Goal: Task Accomplishment & Management: Manage account settings

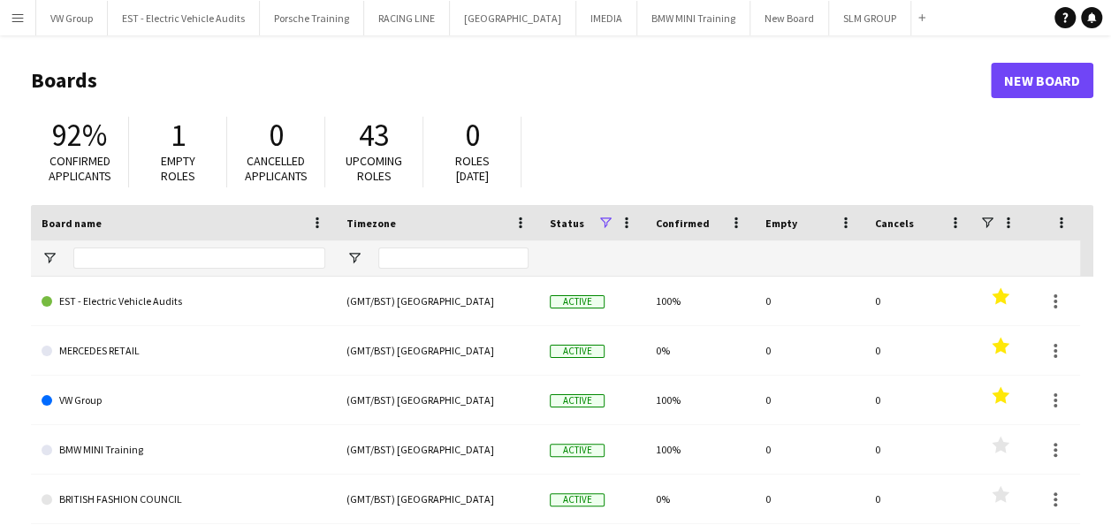
click at [12, 16] on app-icon "Menu" at bounding box center [18, 18] width 14 height 14
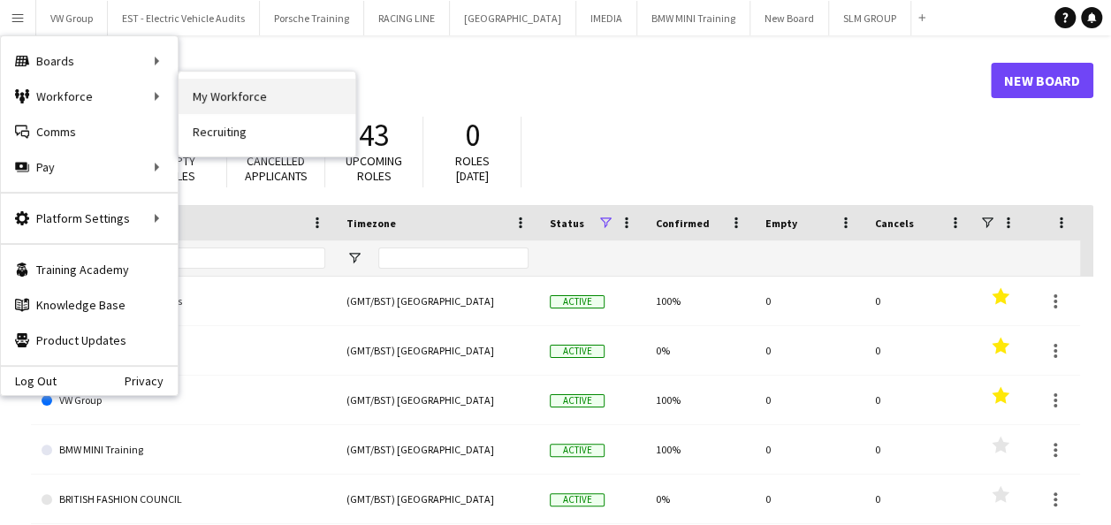
click at [211, 101] on link "My Workforce" at bounding box center [266, 96] width 177 height 35
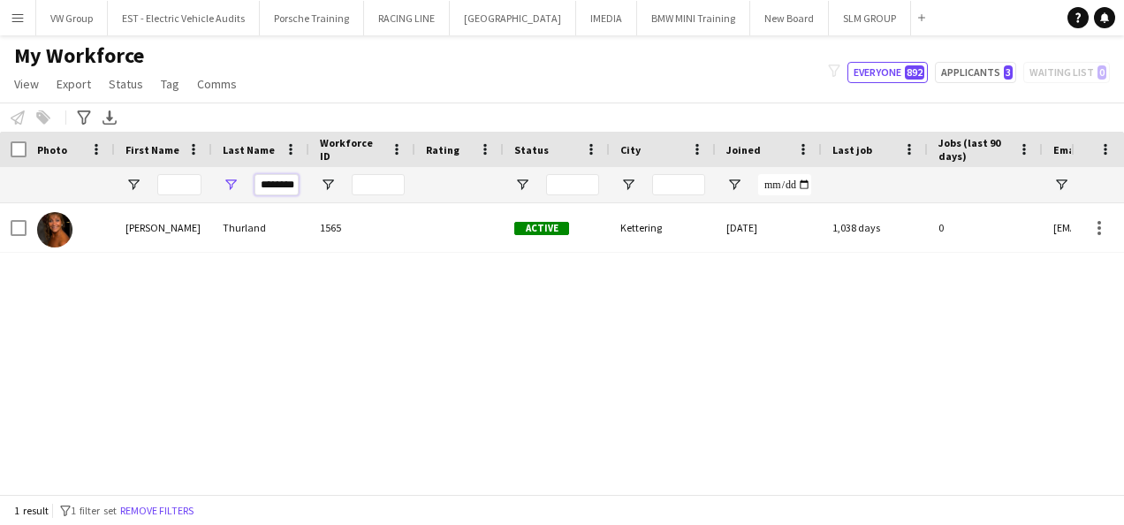
scroll to position [0, 2]
drag, startPoint x: 259, startPoint y: 184, endPoint x: 323, endPoint y: 190, distance: 64.8
click at [323, 190] on div "********" at bounding box center [958, 184] width 1916 height 35
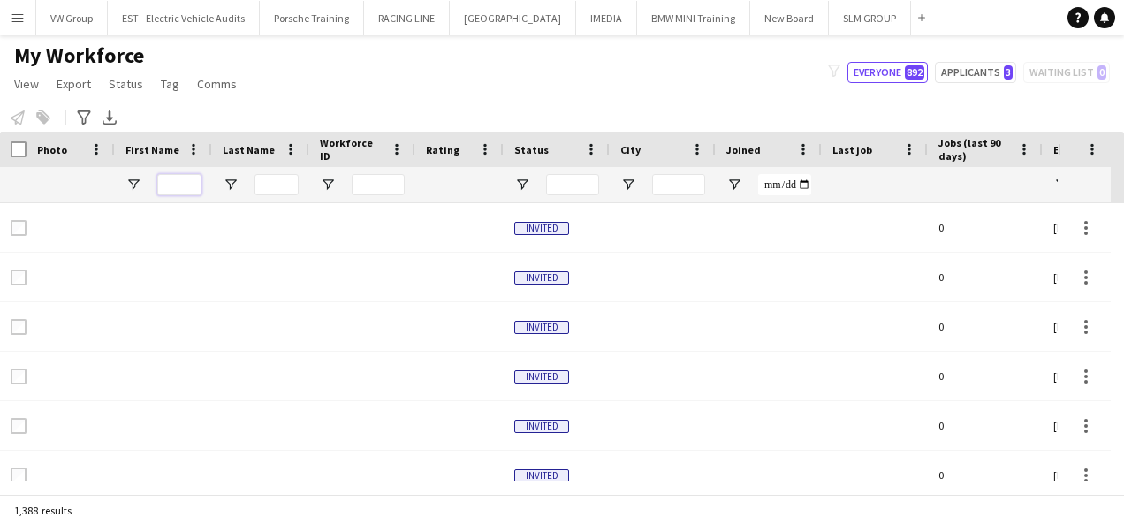
click at [178, 186] on input "First Name Filter Input" at bounding box center [179, 184] width 44 height 21
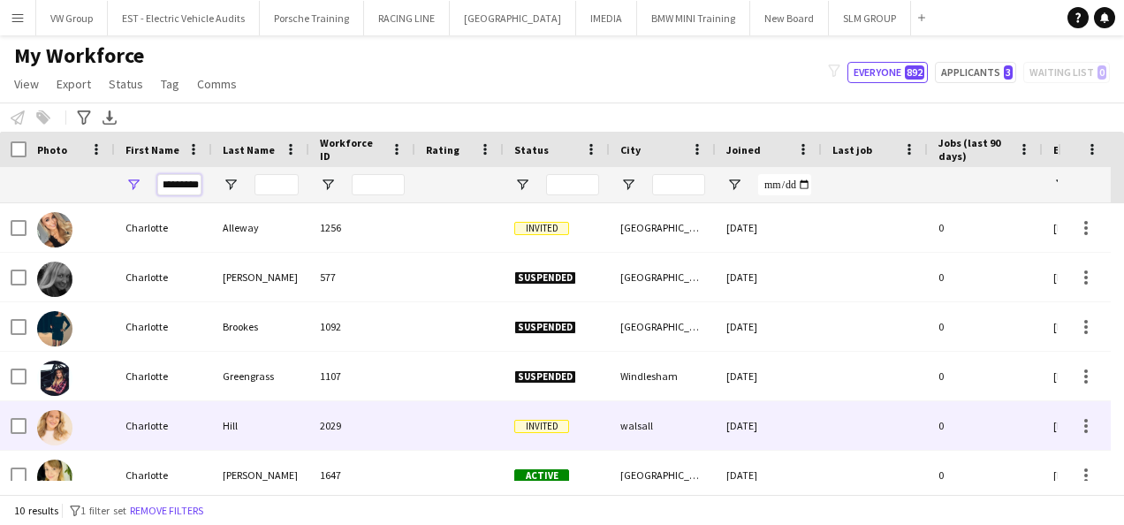
type input "*********"
click at [157, 431] on div "Charlotte" at bounding box center [163, 425] width 97 height 49
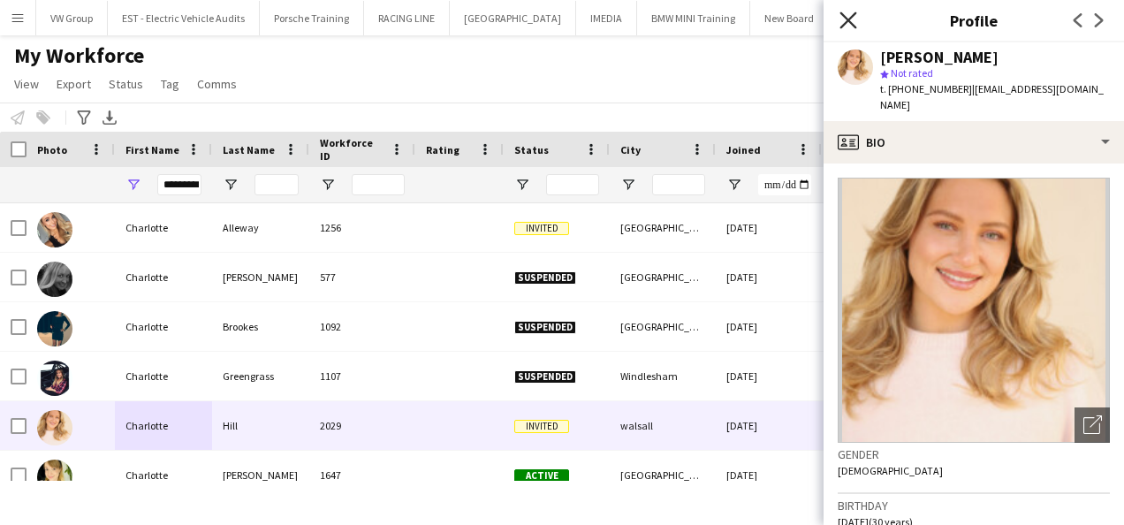
click at [850, 20] on icon "Close pop-in" at bounding box center [847, 19] width 17 height 17
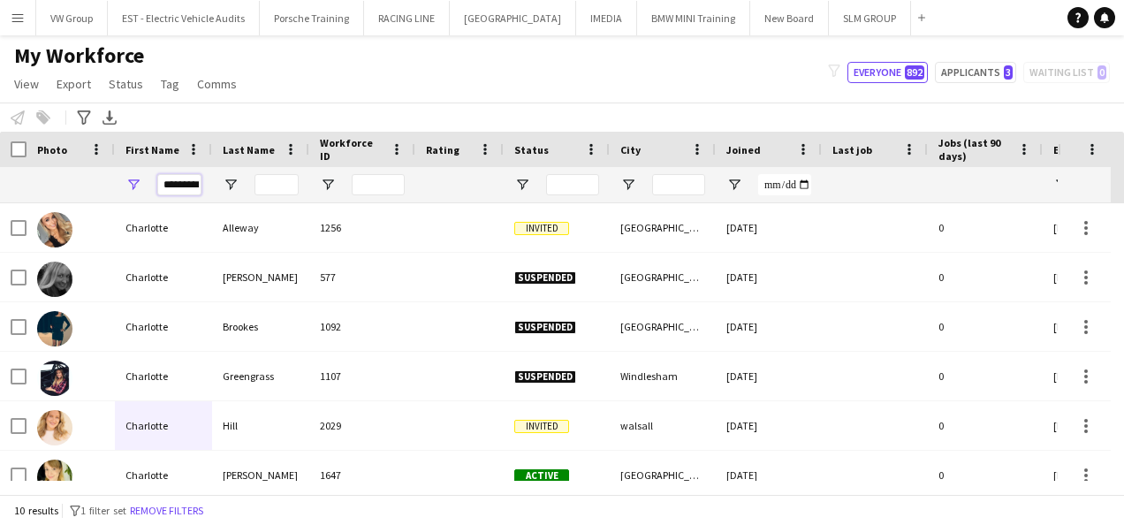
scroll to position [0, 4]
drag, startPoint x: 159, startPoint y: 186, endPoint x: 207, endPoint y: 189, distance: 47.8
click at [207, 189] on div "*********" at bounding box center [163, 184] width 97 height 35
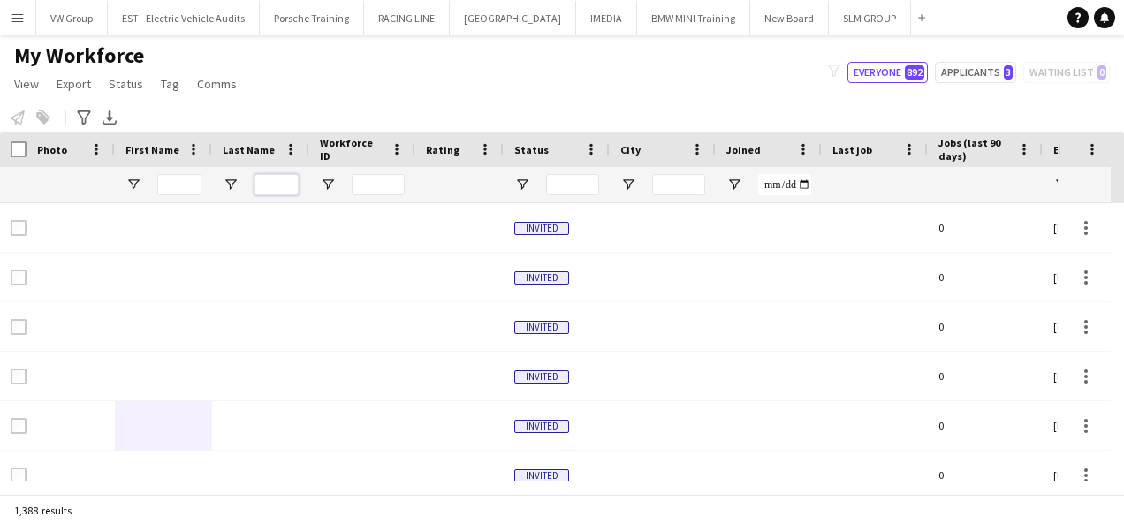
click at [274, 185] on input "Last Name Filter Input" at bounding box center [276, 184] width 44 height 21
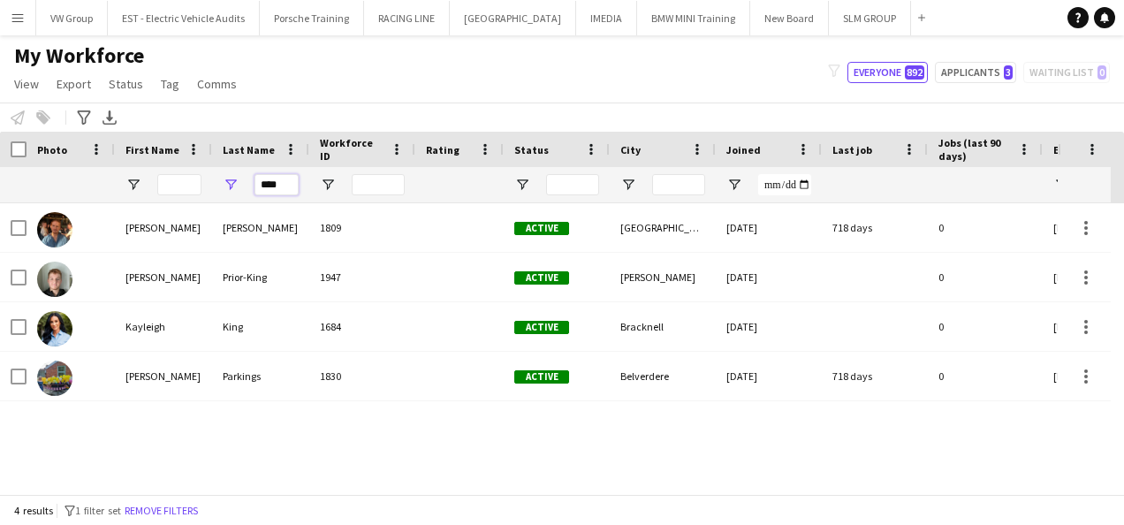
type input "****"
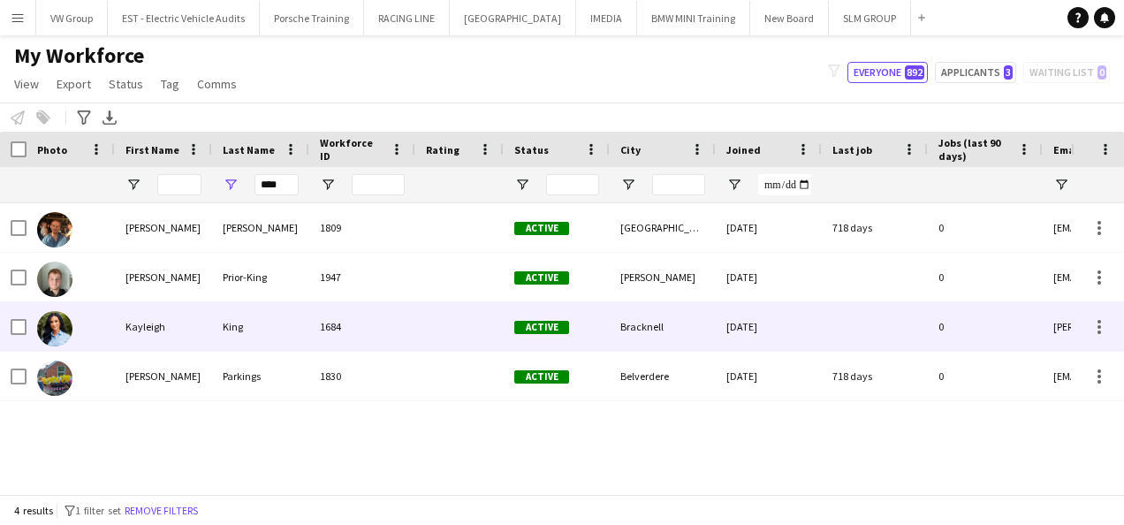
click at [148, 334] on div "Kayleigh" at bounding box center [163, 326] width 97 height 49
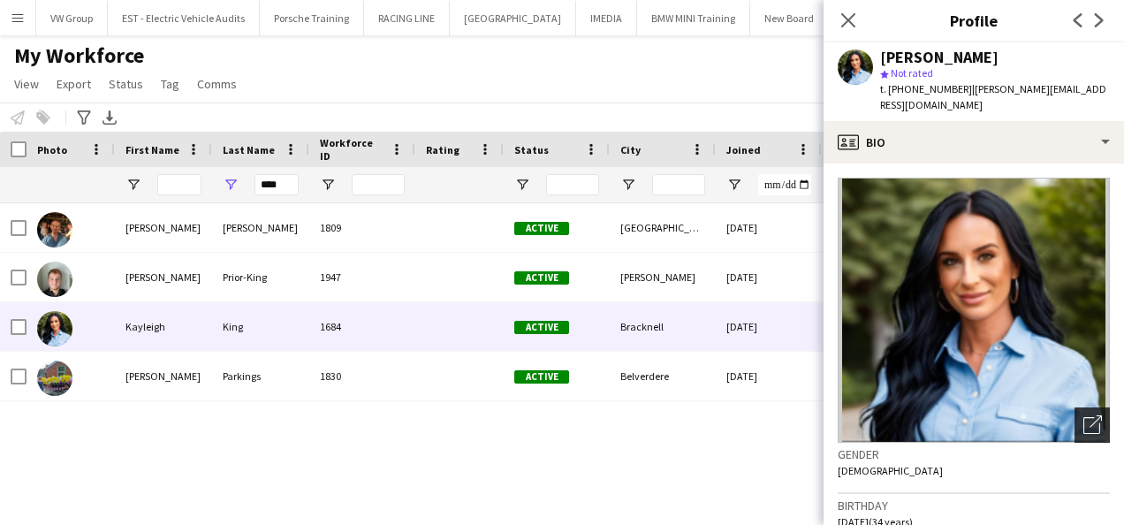
click at [1083, 415] on icon "Open photos pop-in" at bounding box center [1092, 424] width 19 height 19
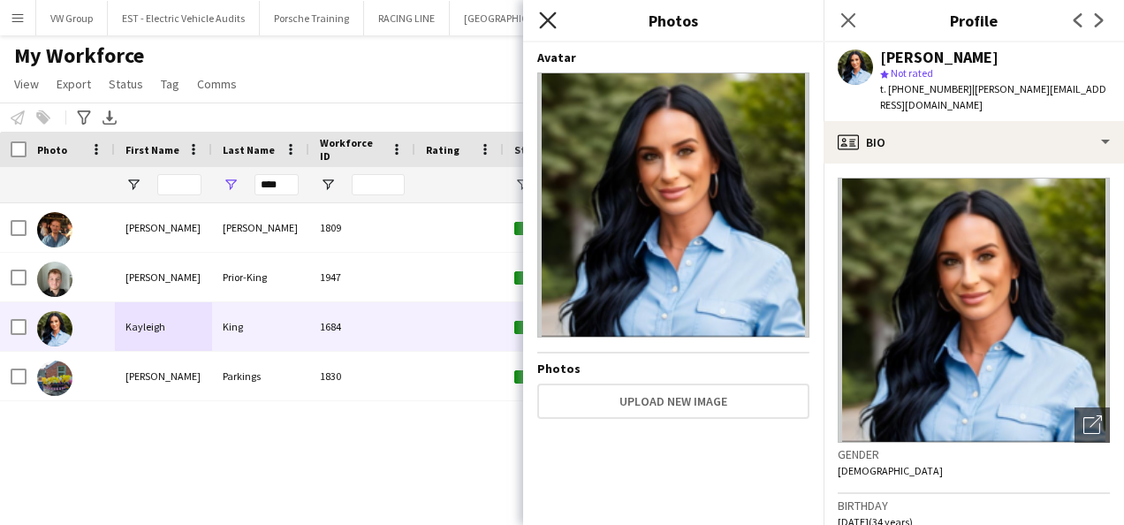
click at [550, 22] on icon at bounding box center [547, 19] width 17 height 17
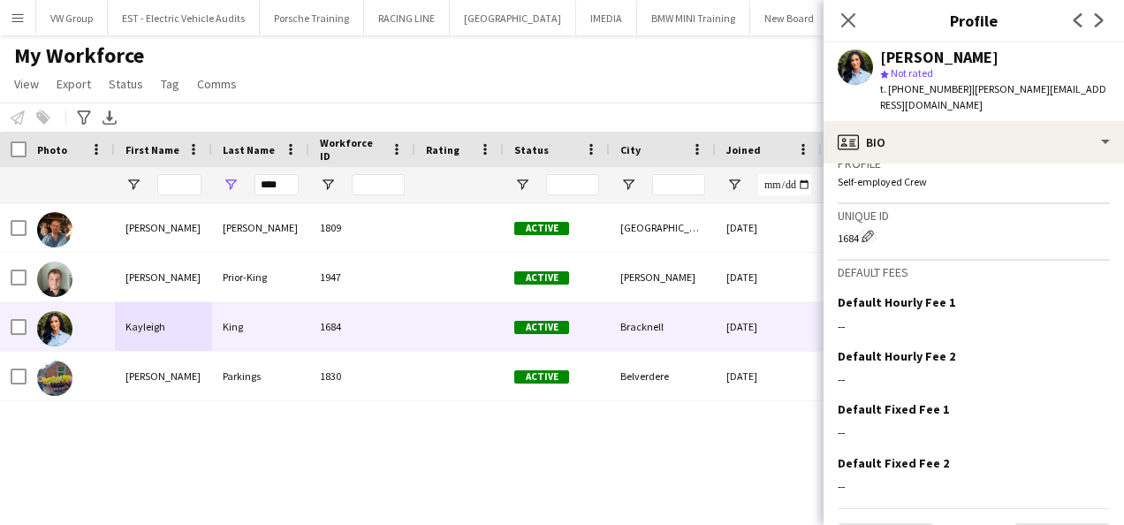
scroll to position [1232, 0]
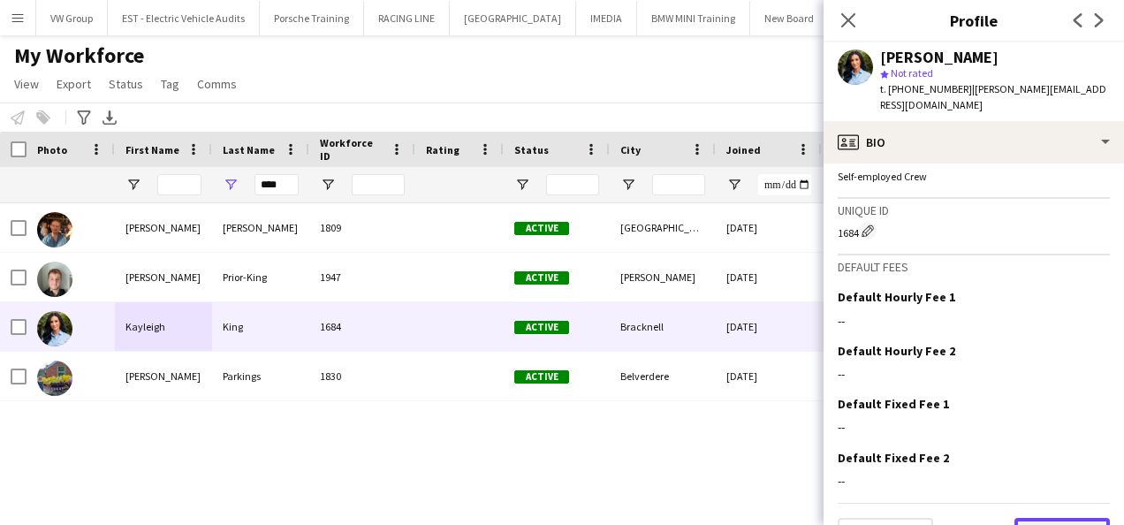
click at [1057, 518] on button "Next" at bounding box center [1061, 535] width 95 height 35
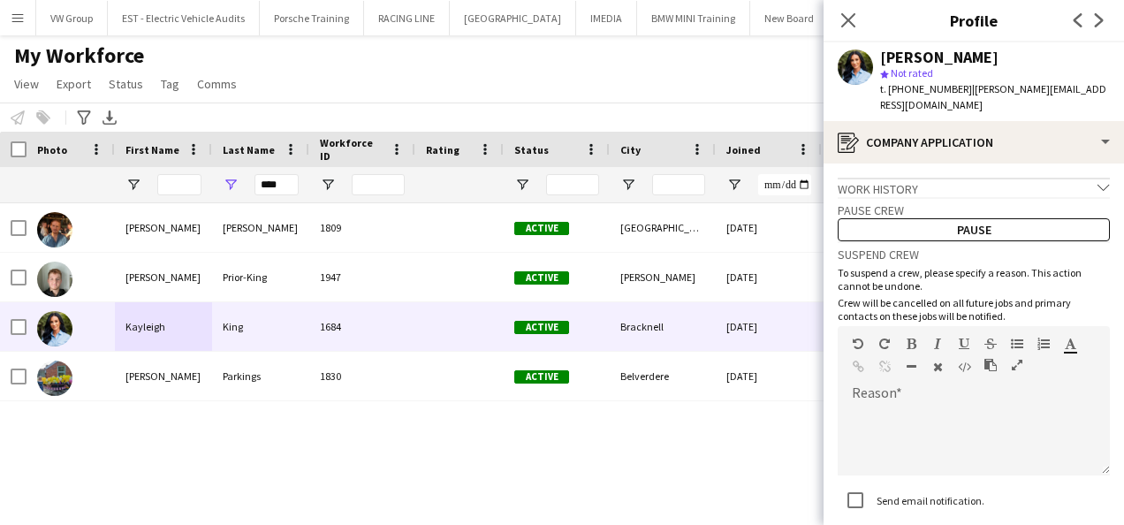
scroll to position [108, 0]
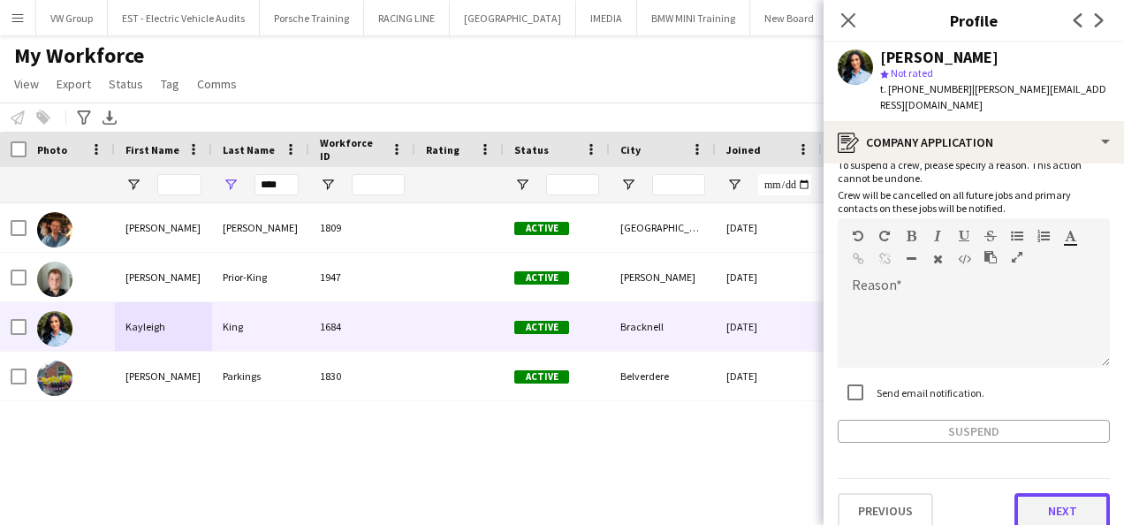
click at [1067, 493] on button "Next" at bounding box center [1061, 510] width 95 height 35
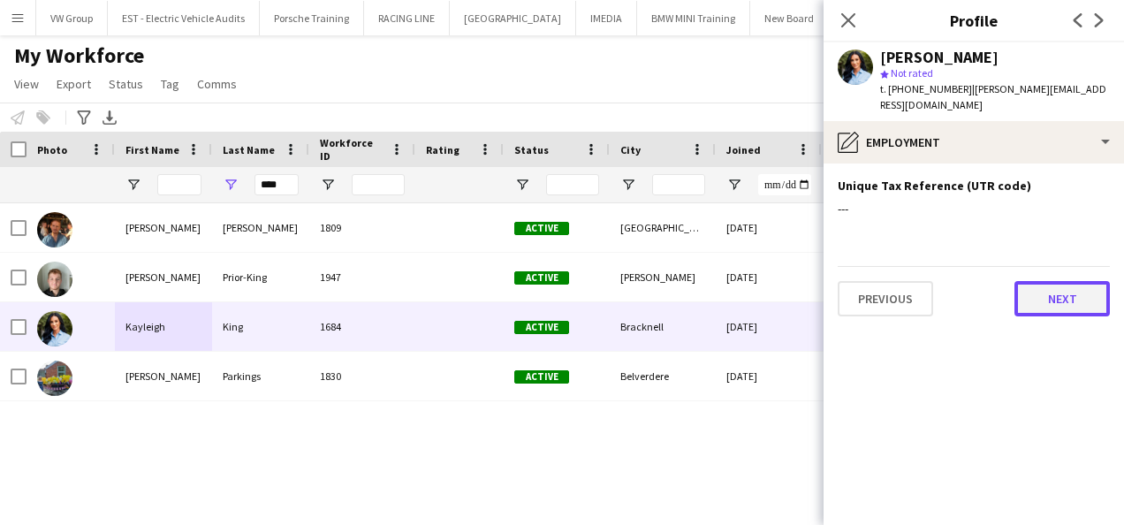
click at [1080, 288] on button "Next" at bounding box center [1061, 298] width 95 height 35
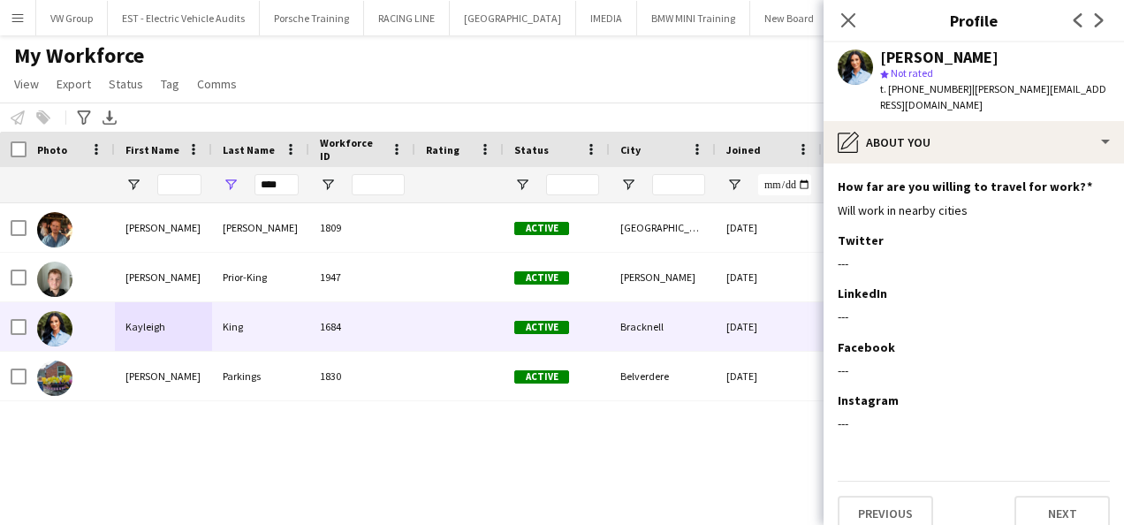
scroll to position [267, 0]
click at [1059, 496] on button "Next" at bounding box center [1061, 512] width 95 height 35
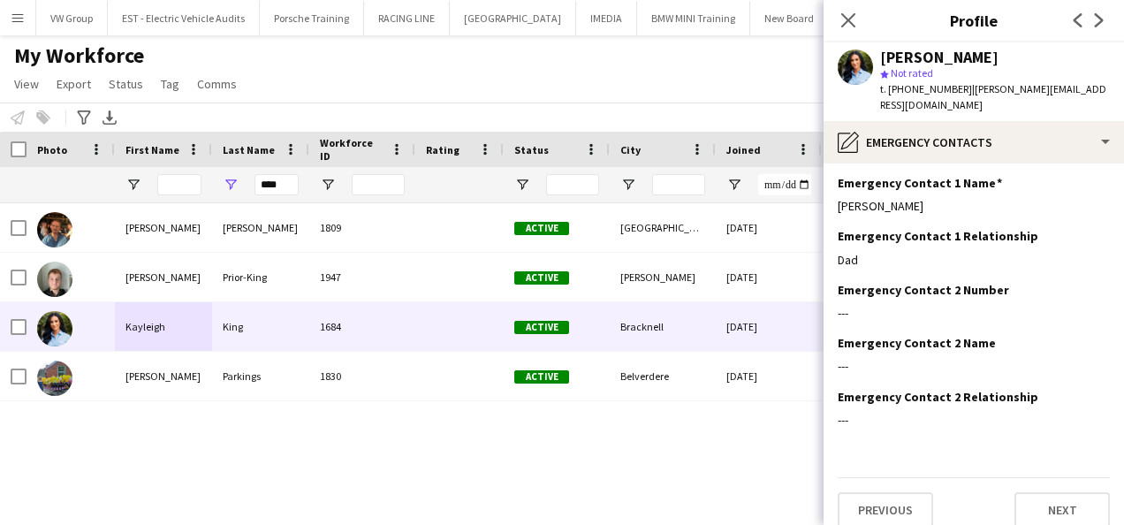
scroll to position [0, 0]
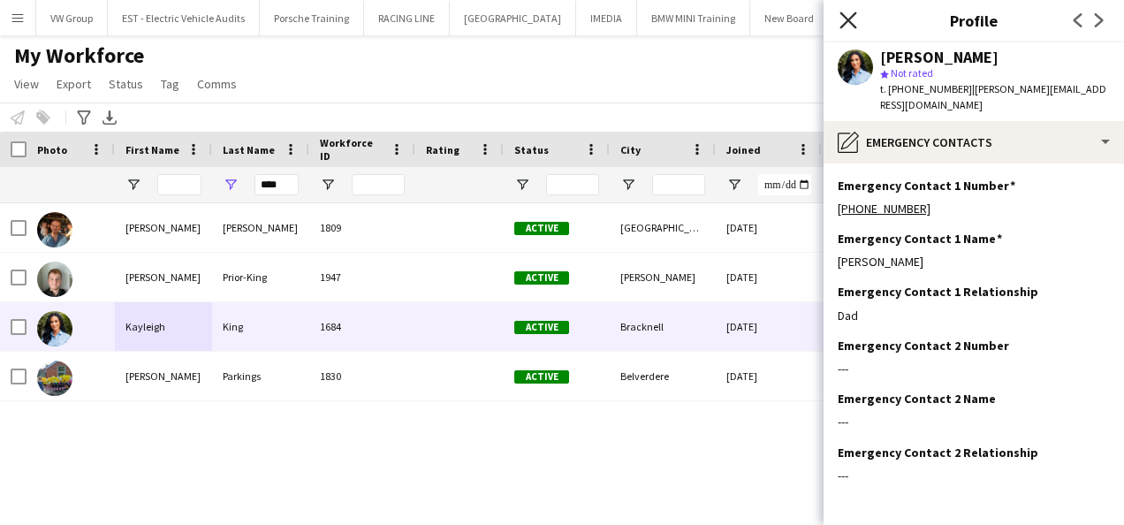
click at [848, 16] on icon "Close pop-in" at bounding box center [847, 19] width 17 height 17
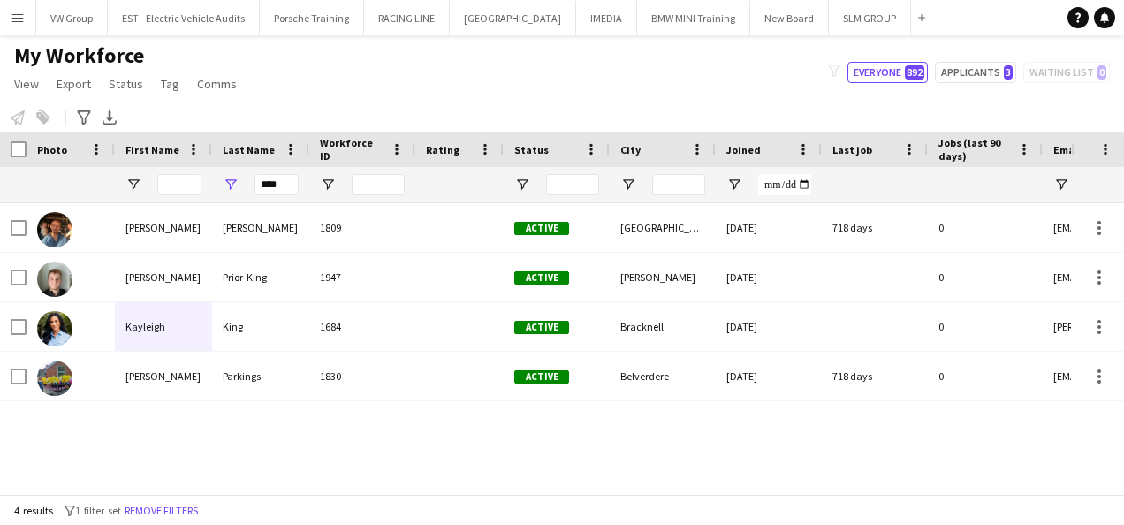
click at [16, 16] on app-icon "Menu" at bounding box center [18, 18] width 14 height 14
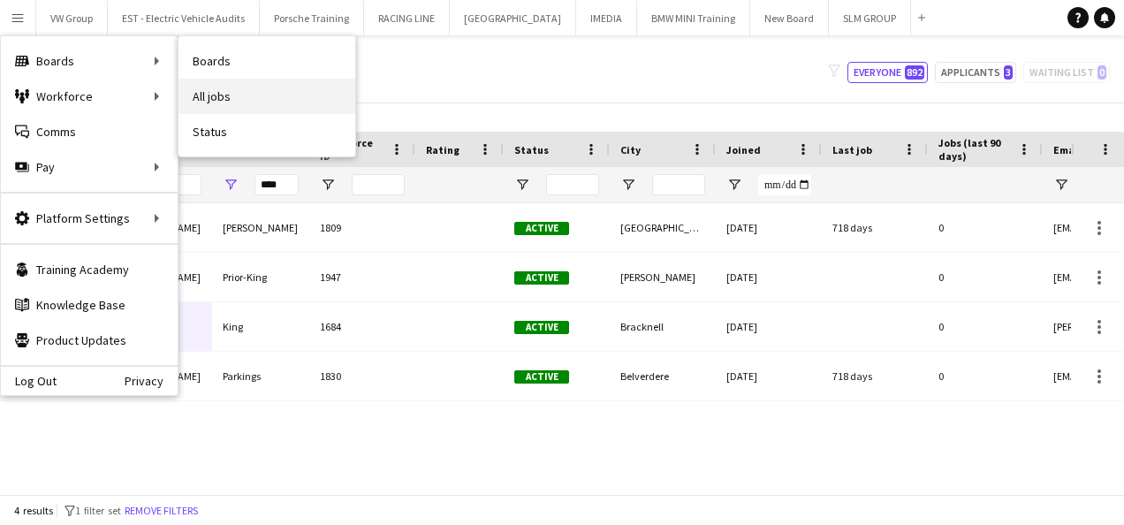
click at [212, 92] on link "All jobs" at bounding box center [266, 96] width 177 height 35
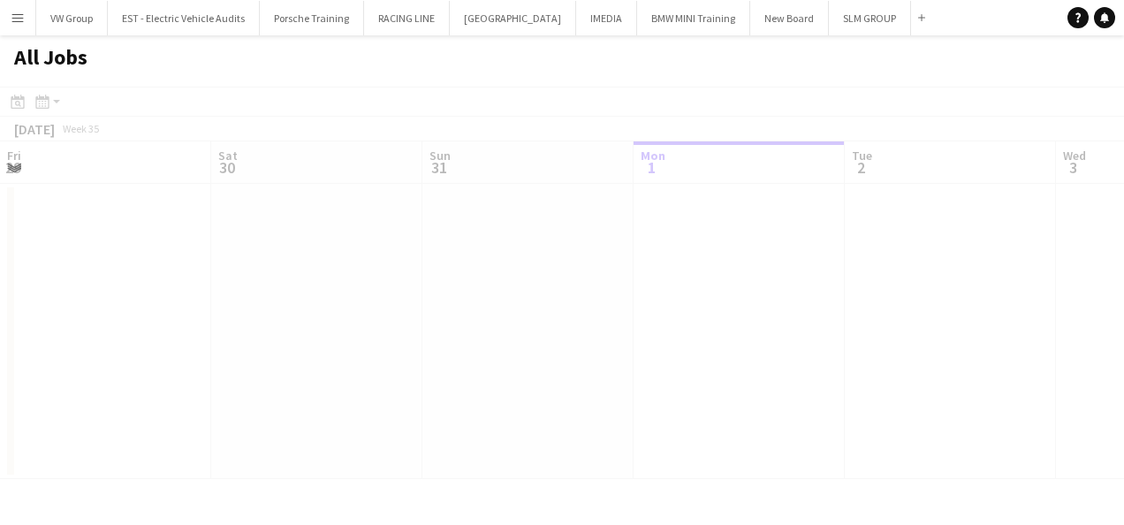
scroll to position [0, 422]
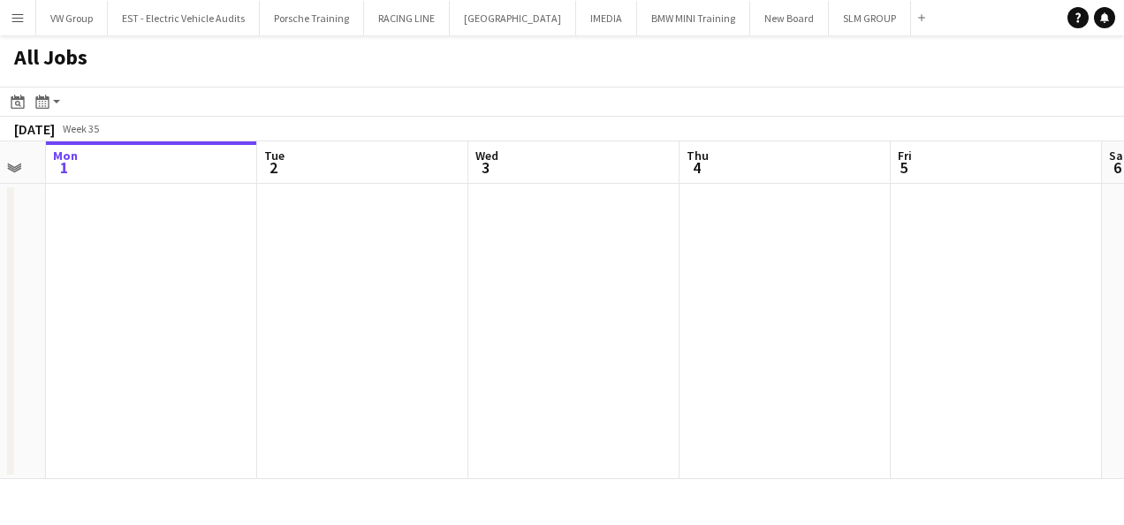
drag, startPoint x: 486, startPoint y: 280, endPoint x: 394, endPoint y: 293, distance: 92.8
click at [394, 293] on app-calendar-viewport "Fri 29 1/1 1 Job Sat 30 Sun 31 Mon 1 Tue 2 Wed 3 Thu 4 Fri 5 Sat 6 Sun 7 Mon 8 …" at bounding box center [562, 310] width 1124 height 338
drag, startPoint x: 580, startPoint y: 292, endPoint x: 429, endPoint y: 295, distance: 150.2
click at [404, 292] on app-calendar-viewport "Fri 29 1/1 1 Job Sat 30 Sun 31 Mon 1 Tue 2 Wed 3 Thu 4 Fri 5 Sat 6 Sun 7 Mon 8 …" at bounding box center [562, 310] width 1124 height 338
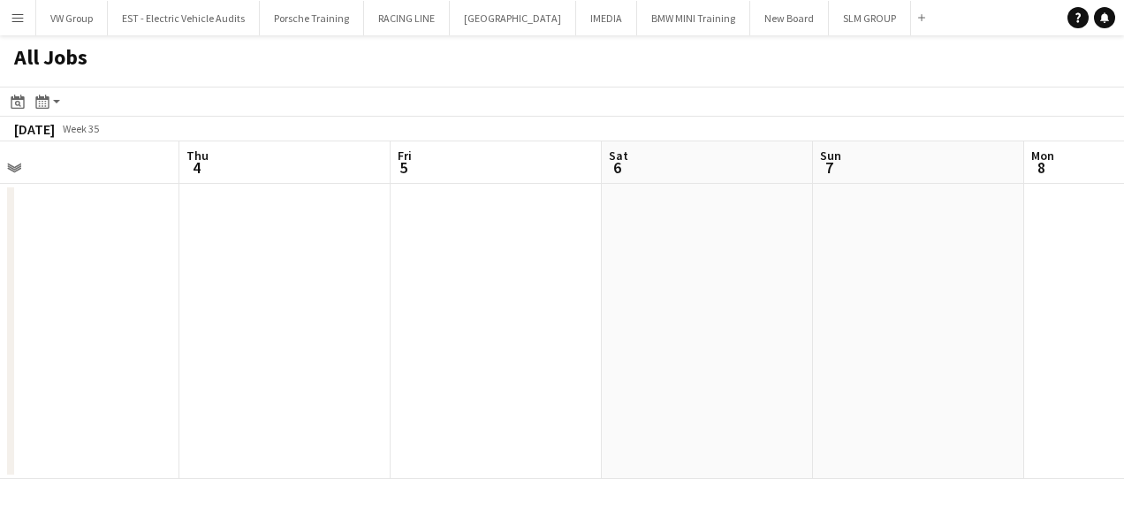
drag, startPoint x: 689, startPoint y: 292, endPoint x: 428, endPoint y: 318, distance: 262.9
click at [431, 318] on app-calendar-viewport "Sun 31 Mon 1 Tue 2 Wed 3 Thu 4 Fri 5 Sat 6 Sun 7 Mon 8 Tue 9 3/6 1 Job Wed 10 6…" at bounding box center [562, 310] width 1124 height 338
click at [352, 340] on app-all-jobs "All Jobs Date picker [DATE] [DATE] [DATE] M [DATE] T [DATE] W [DATE] T [DATE] F…" at bounding box center [562, 257] width 1124 height 444
drag, startPoint x: 672, startPoint y: 313, endPoint x: 391, endPoint y: 330, distance: 280.7
click at [401, 330] on app-calendar-viewport "Tue 2 Wed 3 Thu 4 Fri 5 Sat 6 Sun 7 Mon 8 Tue 9 3/6 1 Job Wed 10 6/10 1 Job Thu…" at bounding box center [562, 310] width 1124 height 338
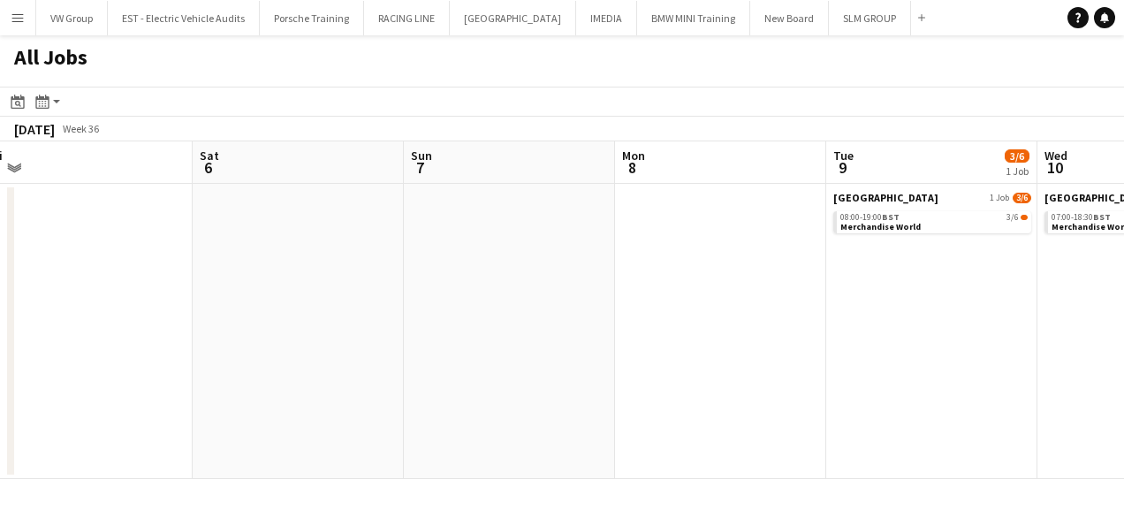
drag, startPoint x: 498, startPoint y: 347, endPoint x: 391, endPoint y: 355, distance: 107.2
click at [389, 356] on app-calendar-viewport "Tue 2 Wed 3 Thu 4 Fri 5 Sat 6 Sun 7 Mon 8 Tue 9 3/6 1 Job Wed 10 6/10 1 Job Thu…" at bounding box center [562, 310] width 1124 height 338
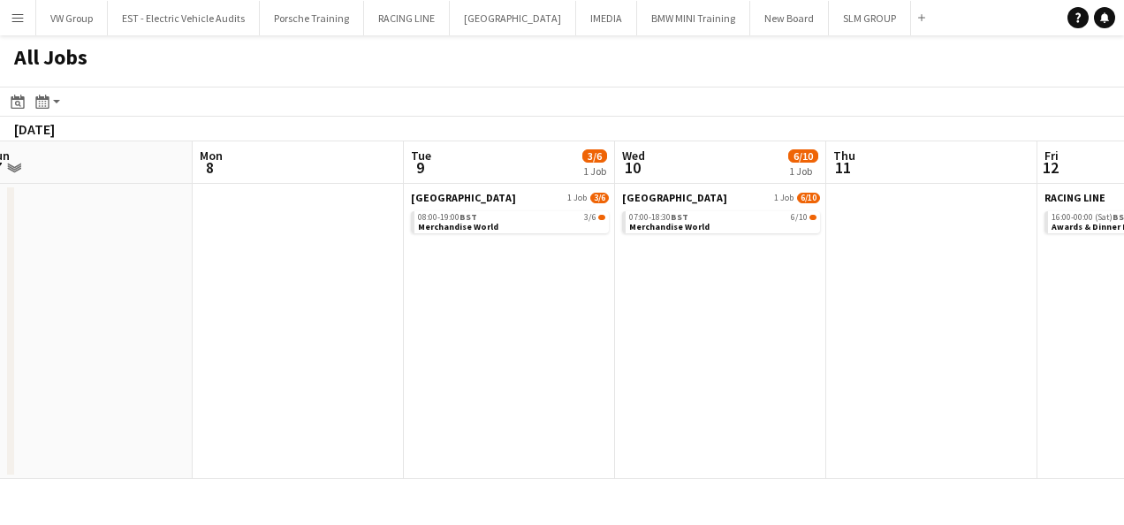
scroll to position [0, 444]
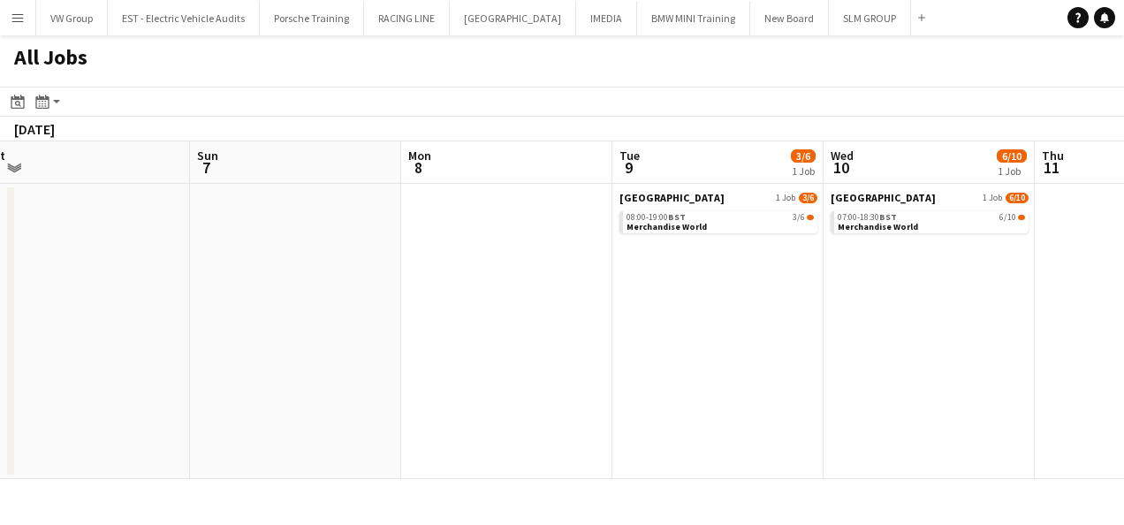
click at [417, 357] on app-all-jobs "All Jobs Date picker [DATE] [DATE] [DATE] M [DATE] T [DATE] W [DATE] T [DATE] F…" at bounding box center [562, 257] width 1124 height 444
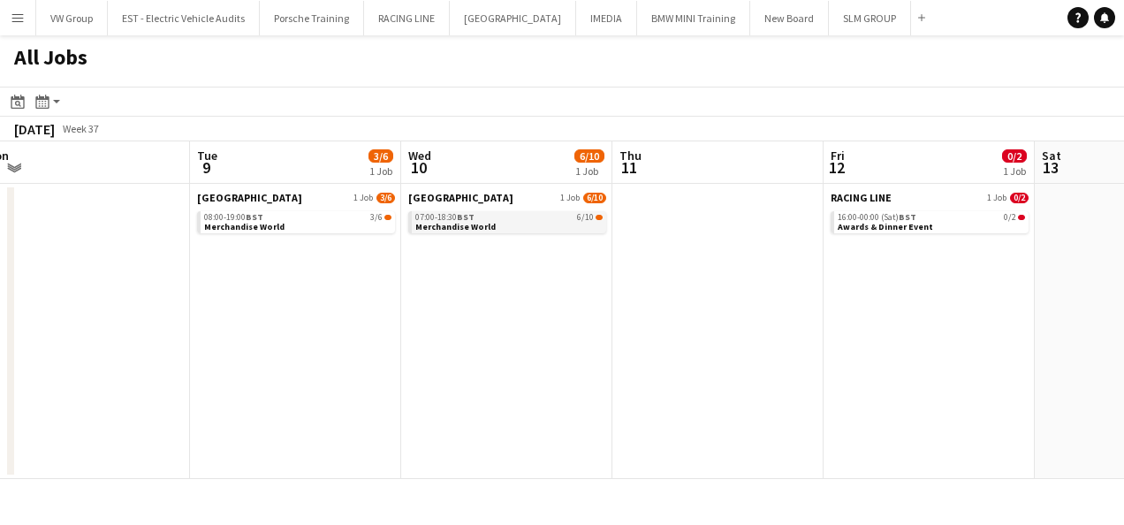
click at [550, 223] on link "07:00-18:30 BST 6/10 Merchandise World" at bounding box center [508, 221] width 187 height 20
